Goal: Navigation & Orientation: Find specific page/section

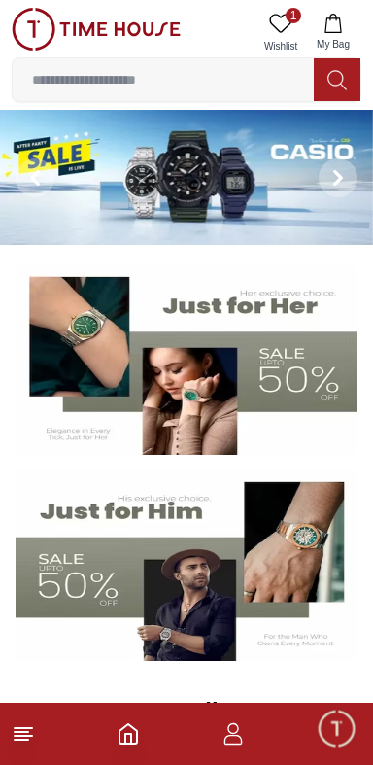
click at [239, 733] on icon "button" at bounding box center [233, 733] width 23 height 23
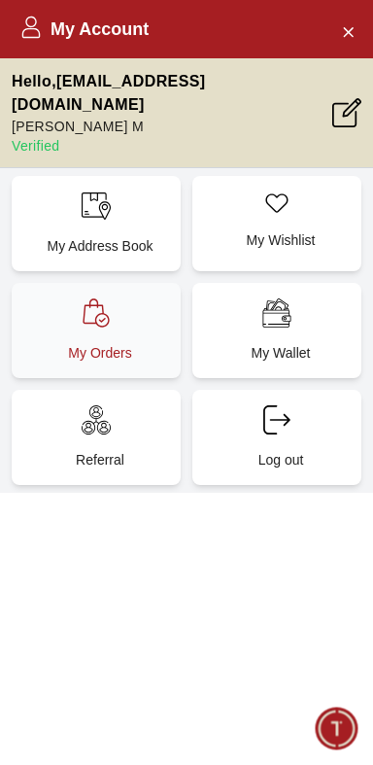
click at [47, 304] on div "My Orders" at bounding box center [96, 330] width 169 height 95
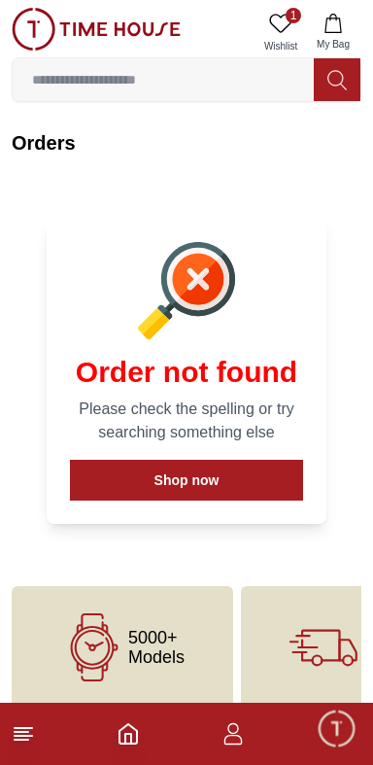
click at [234, 740] on icon "button" at bounding box center [233, 733] width 23 height 23
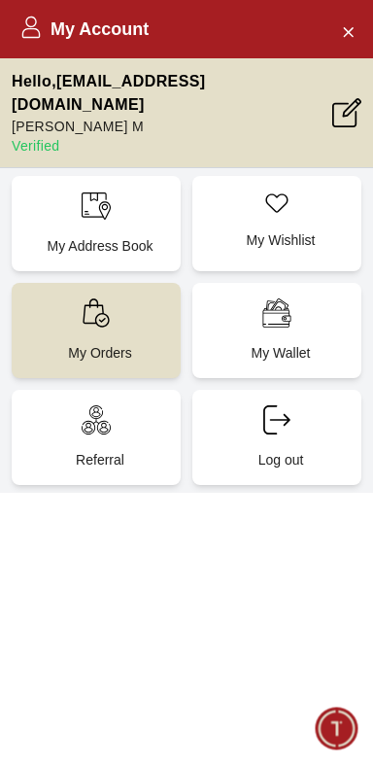
click at [31, 39] on h2 "My Account" at bounding box center [83, 29] width 129 height 27
click at [39, 37] on icon at bounding box center [31, 33] width 18 height 10
click at [341, 26] on icon "Close Account" at bounding box center [348, 31] width 16 height 24
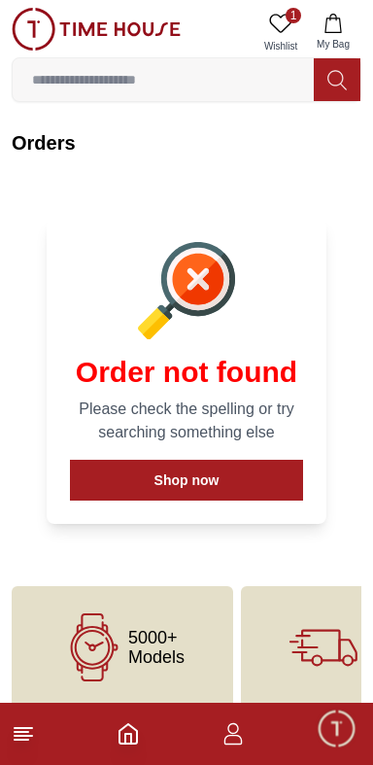
click at [23, 757] on footer at bounding box center [186, 734] width 373 height 62
click at [33, 736] on icon at bounding box center [23, 733] width 23 height 23
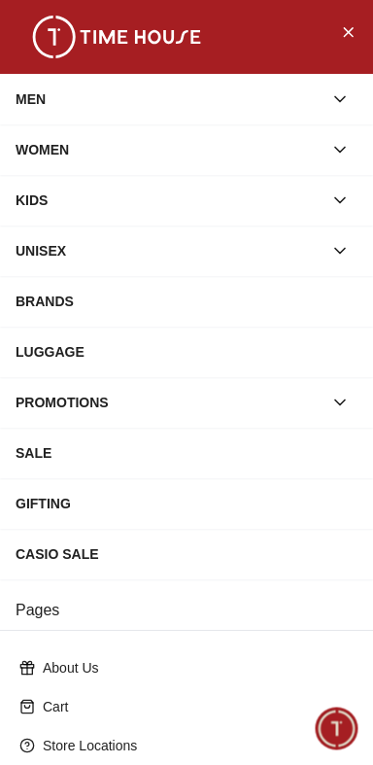
scroll to position [277, 0]
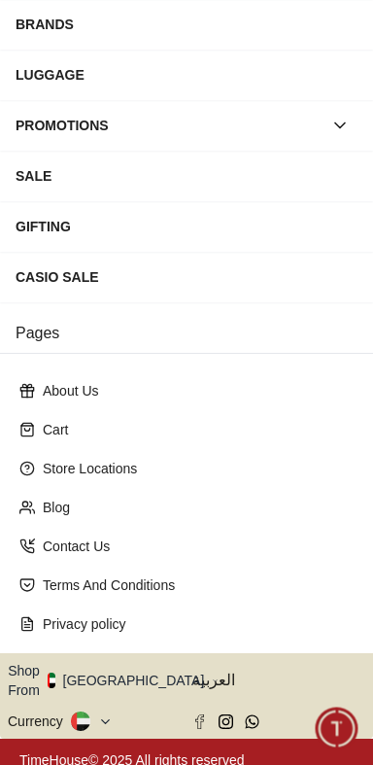
click at [108, 667] on button "Shop From [GEOGRAPHIC_DATA]" at bounding box center [113, 680] width 211 height 39
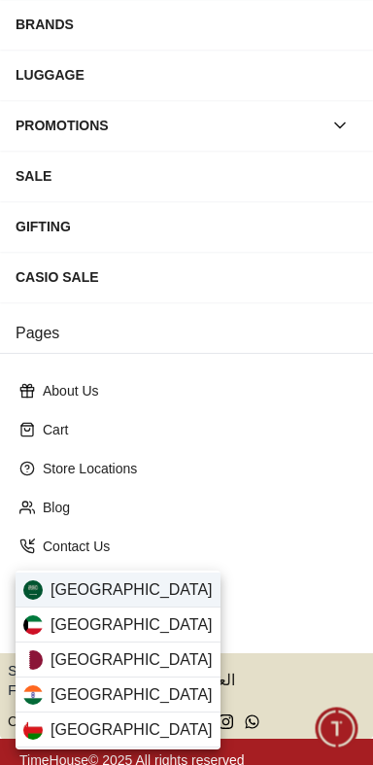
click at [41, 592] on img at bounding box center [32, 590] width 19 height 19
